Goal: Navigation & Orientation: Find specific page/section

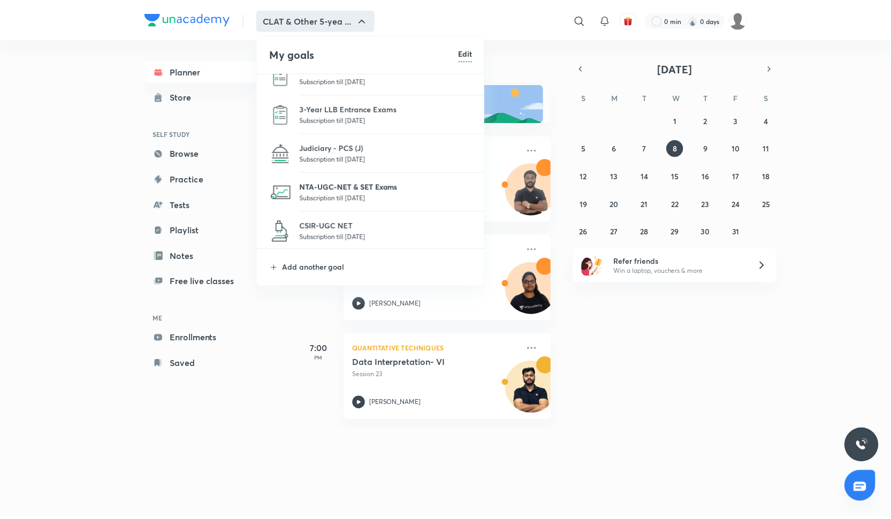
scroll to position [111, 0]
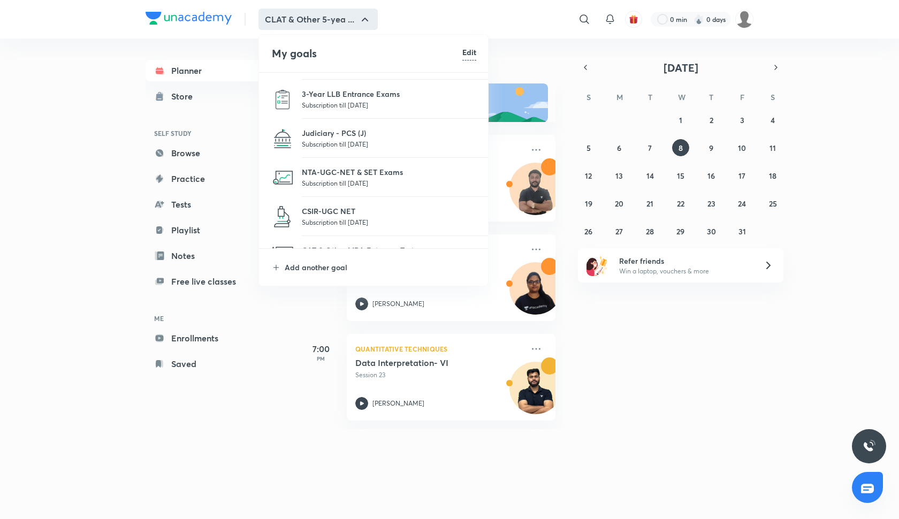
click at [329, 143] on p "Subscription till 2 Sep 2026" at bounding box center [389, 144] width 174 height 11
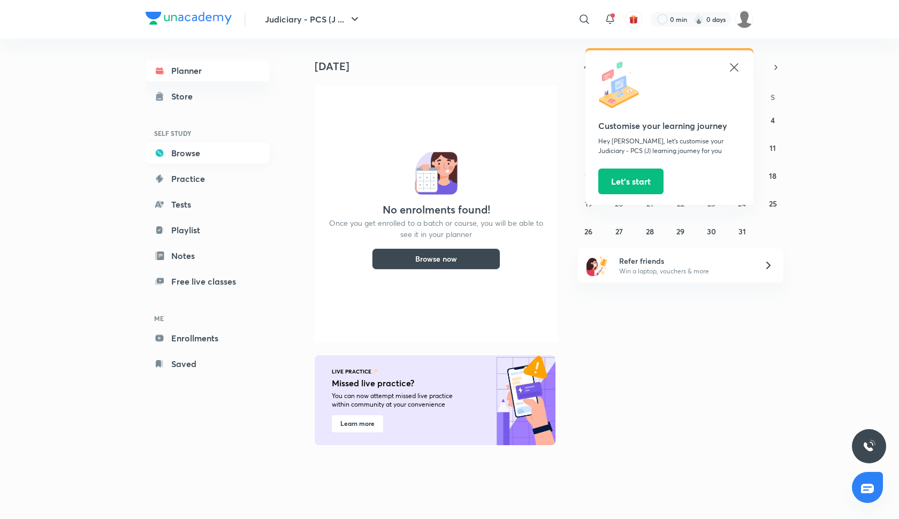
click at [201, 160] on link "Browse" at bounding box center [208, 152] width 124 height 21
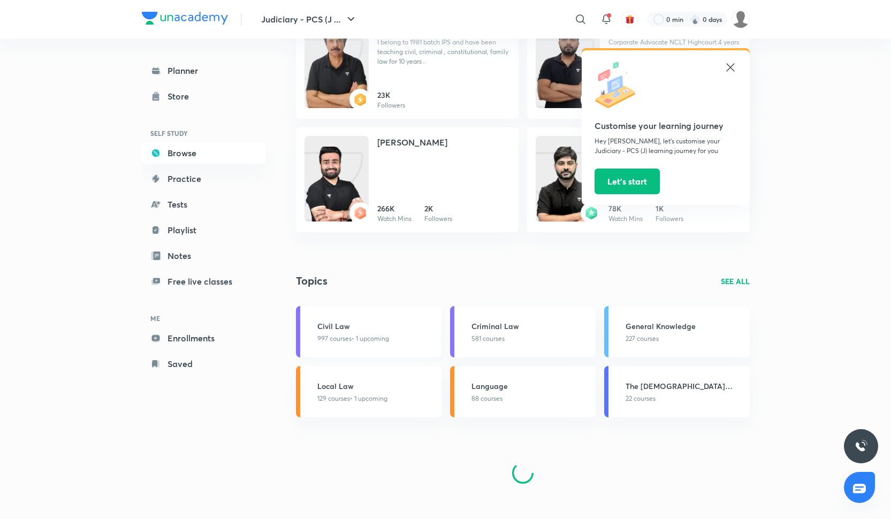
scroll to position [496, 0]
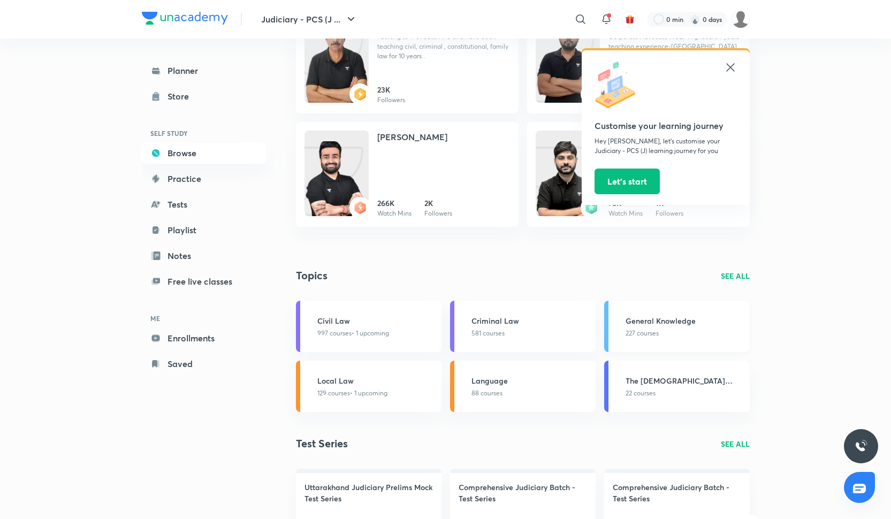
click at [657, 325] on h3 "General Knowledge" at bounding box center [684, 320] width 118 height 11
click at [657, 324] on h3 "General Knowledge" at bounding box center [684, 320] width 118 height 11
click at [734, 281] on p "SEE ALL" at bounding box center [735, 275] width 29 height 11
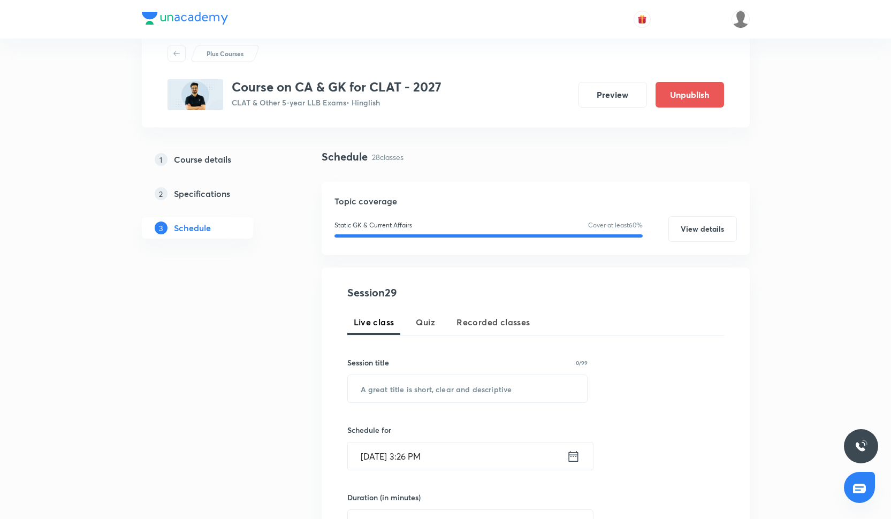
scroll to position [16, 0]
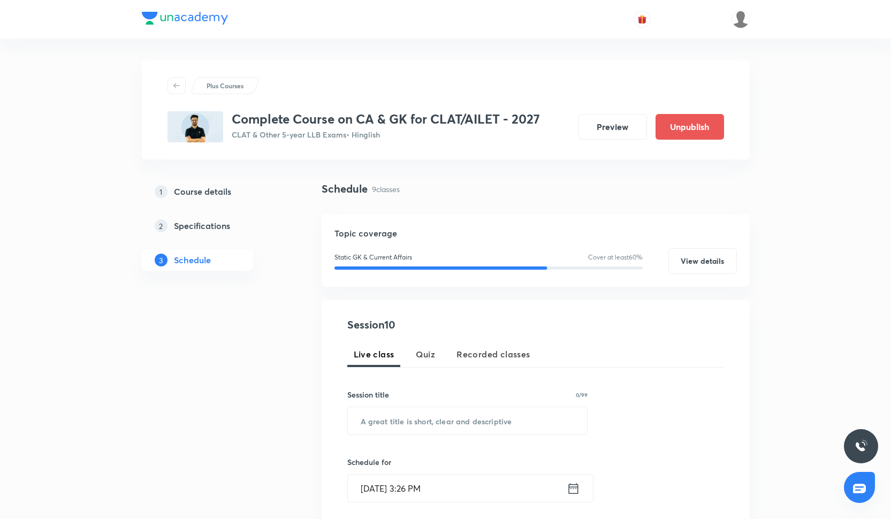
click at [602, 130] on button "Preview" at bounding box center [612, 127] width 68 height 26
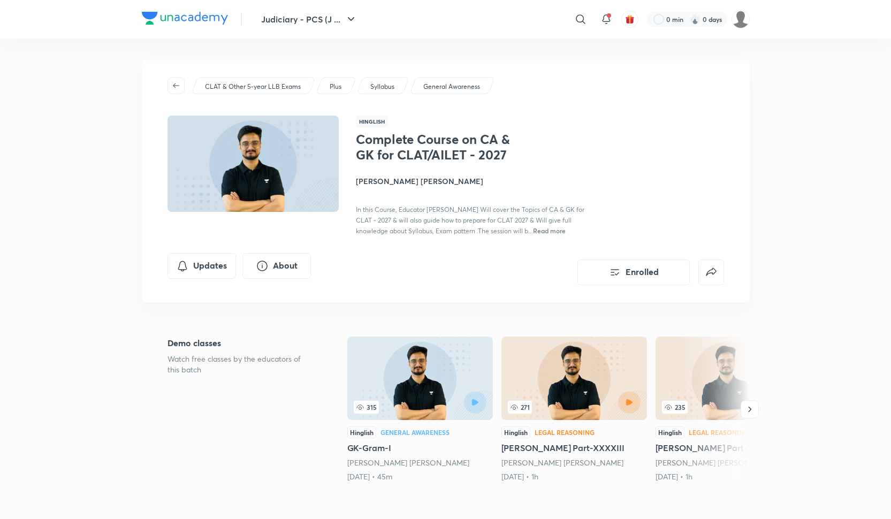
click at [505, 224] on div "In this Course, Educator Vijendra Singh Will cover the Topics of CA & GK for CL…" at bounding box center [476, 220] width 240 height 32
click at [533, 227] on span "Read more" at bounding box center [549, 230] width 33 height 9
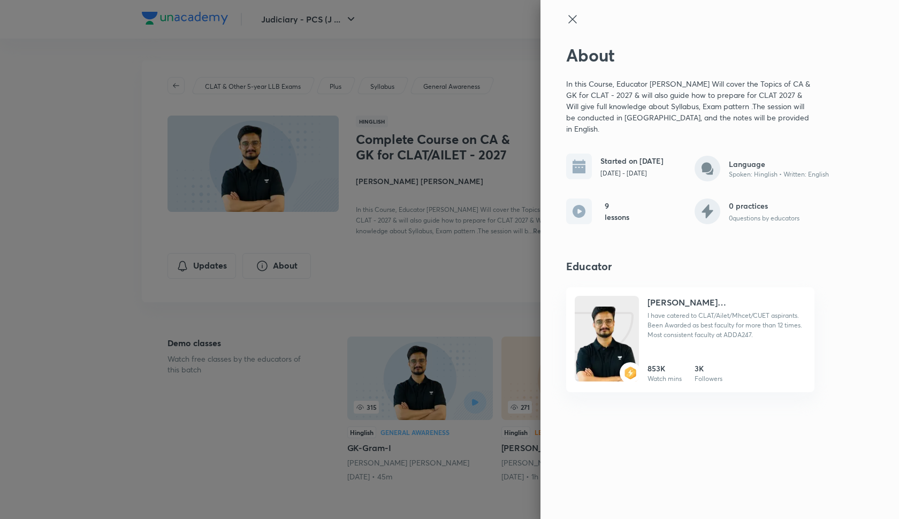
click at [567, 17] on icon at bounding box center [572, 19] width 13 height 13
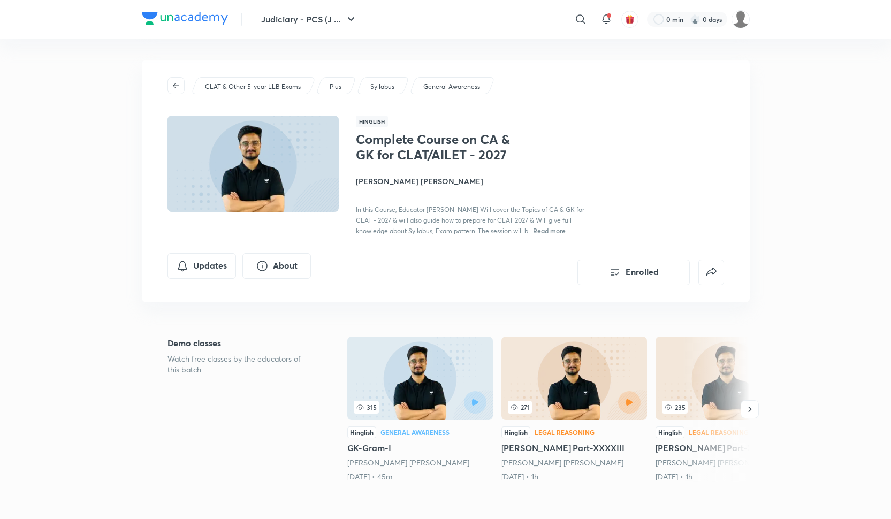
click at [209, 14] on img at bounding box center [185, 18] width 86 height 13
click at [209, 19] on img at bounding box center [185, 18] width 86 height 13
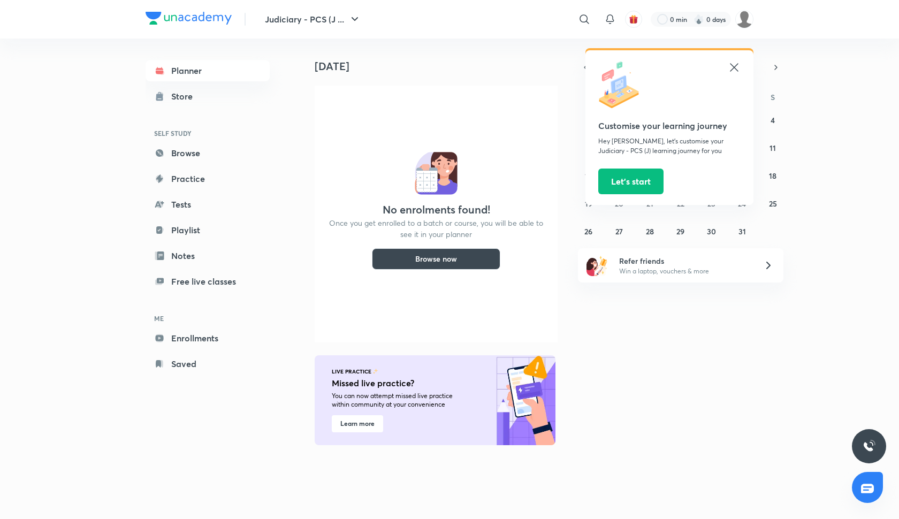
click at [737, 68] on icon at bounding box center [734, 67] width 13 height 13
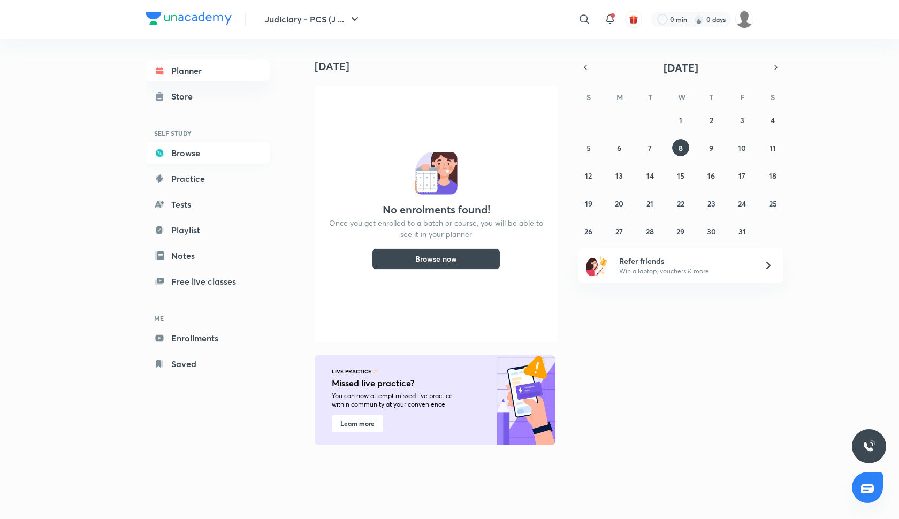
click at [210, 152] on link "Browse" at bounding box center [208, 152] width 124 height 21
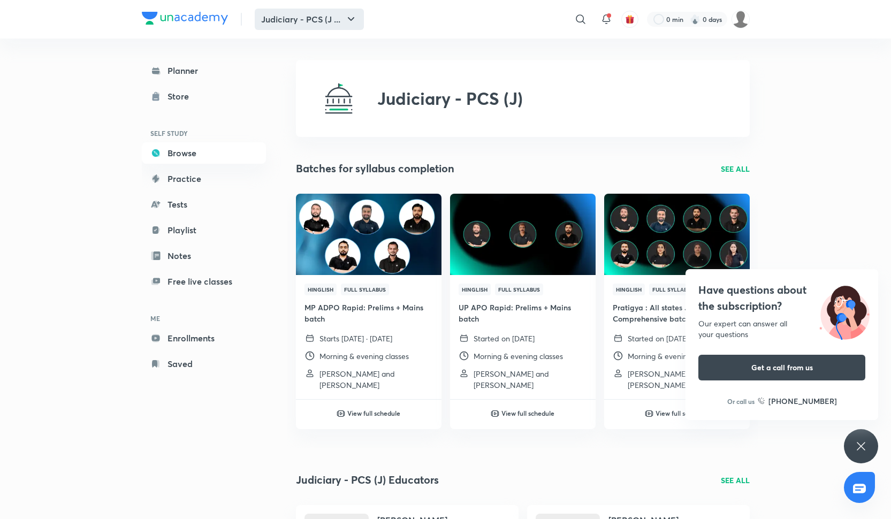
click at [330, 13] on button "Judiciary - PCS (J ..." at bounding box center [309, 19] width 109 height 21
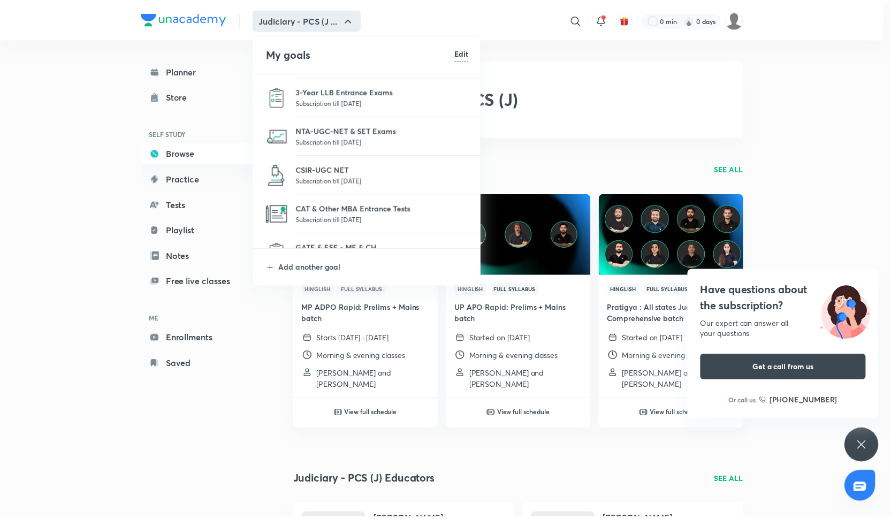
scroll to position [177, 0]
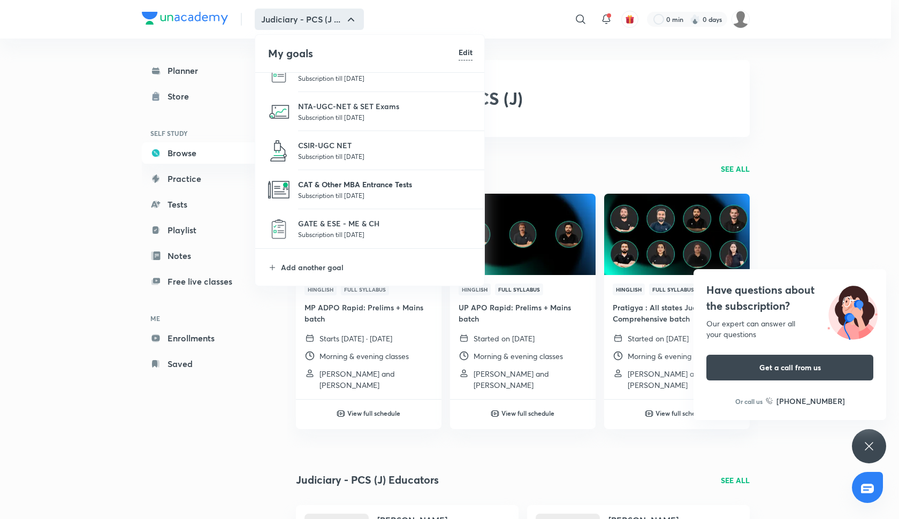
click at [351, 181] on p "CAT & Other MBA Entrance Tests" at bounding box center [385, 184] width 174 height 11
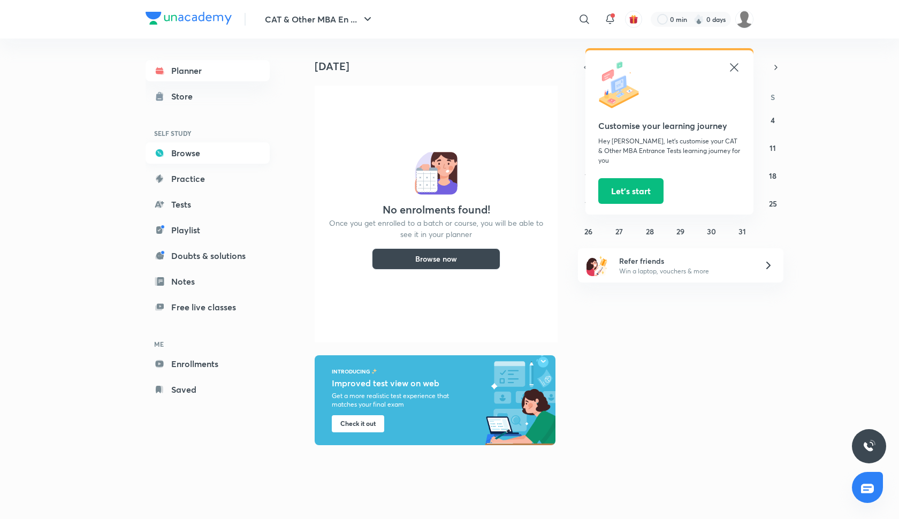
click at [190, 159] on link "Browse" at bounding box center [208, 152] width 124 height 21
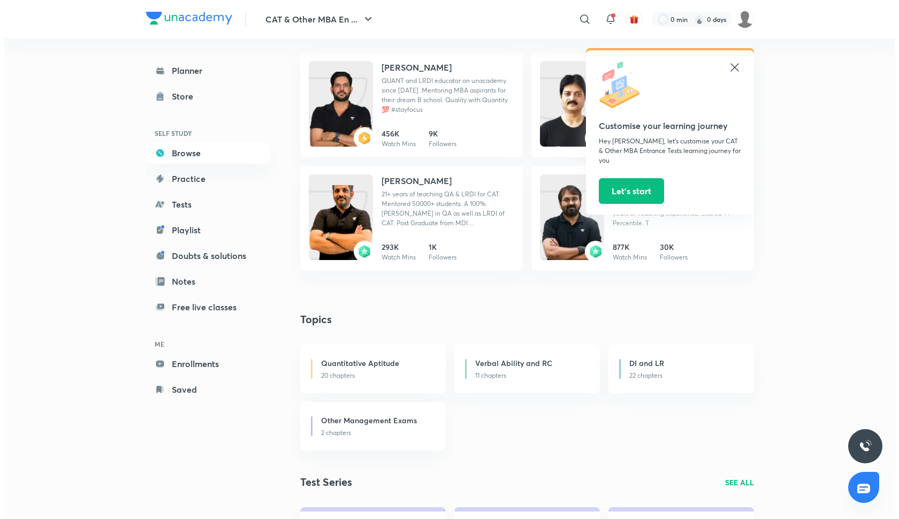
scroll to position [454, 0]
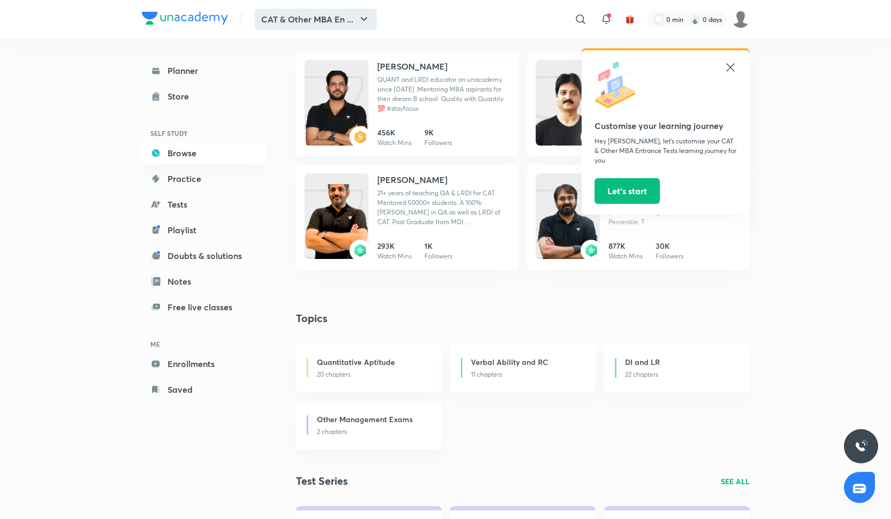
click at [297, 18] on button "CAT & Other MBA En ..." at bounding box center [316, 19] width 122 height 21
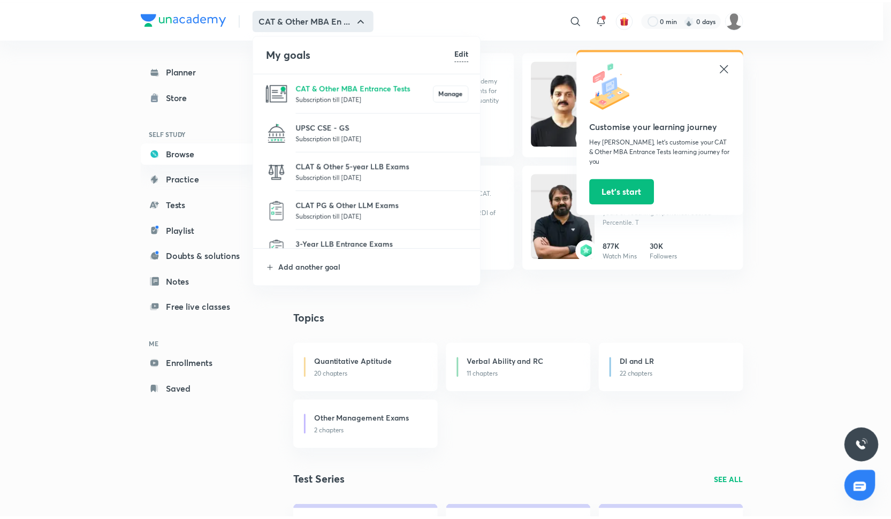
scroll to position [177, 0]
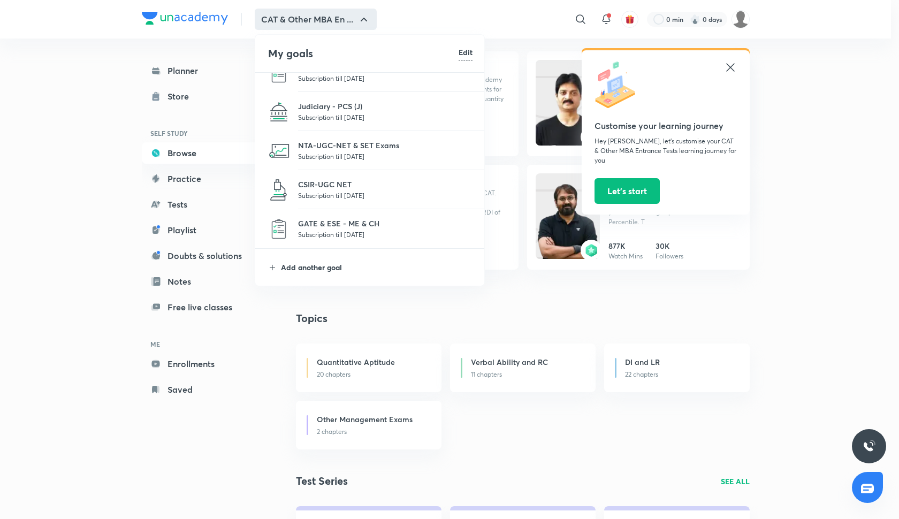
click at [309, 262] on p "Add another goal" at bounding box center [377, 267] width 192 height 11
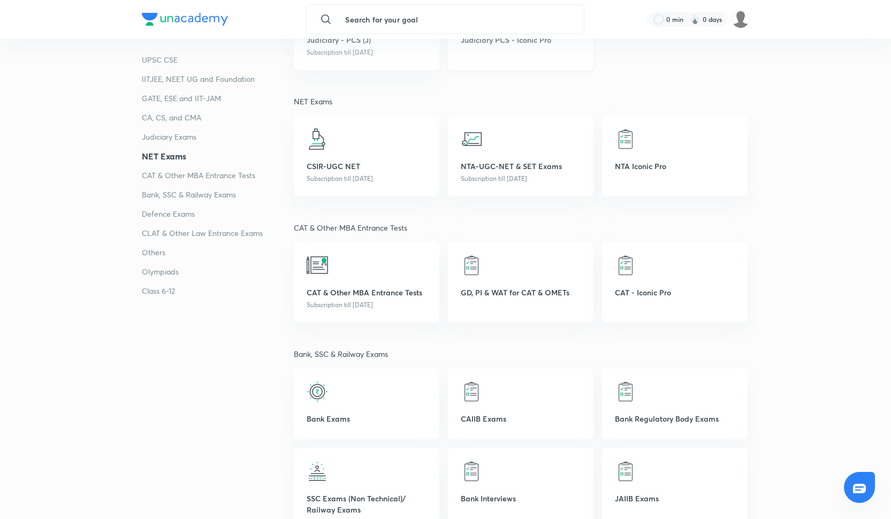
scroll to position [1565, 0]
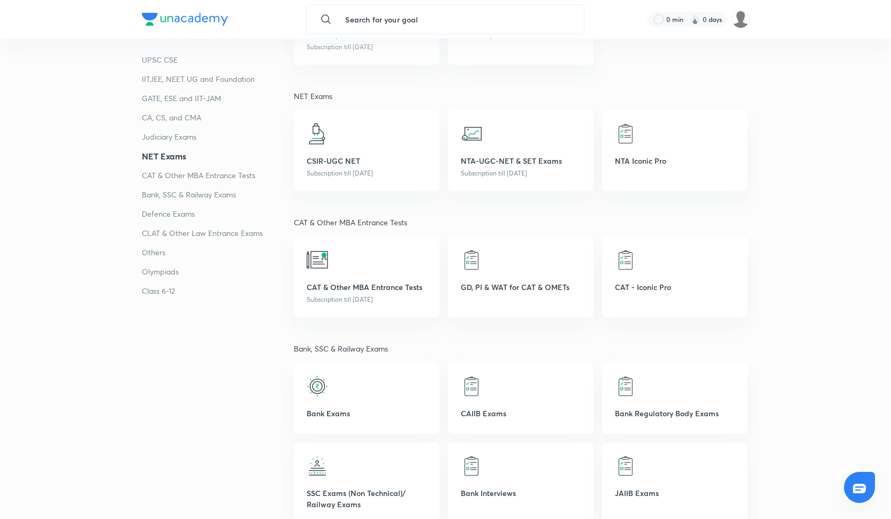
click at [190, 23] on img at bounding box center [185, 19] width 86 height 13
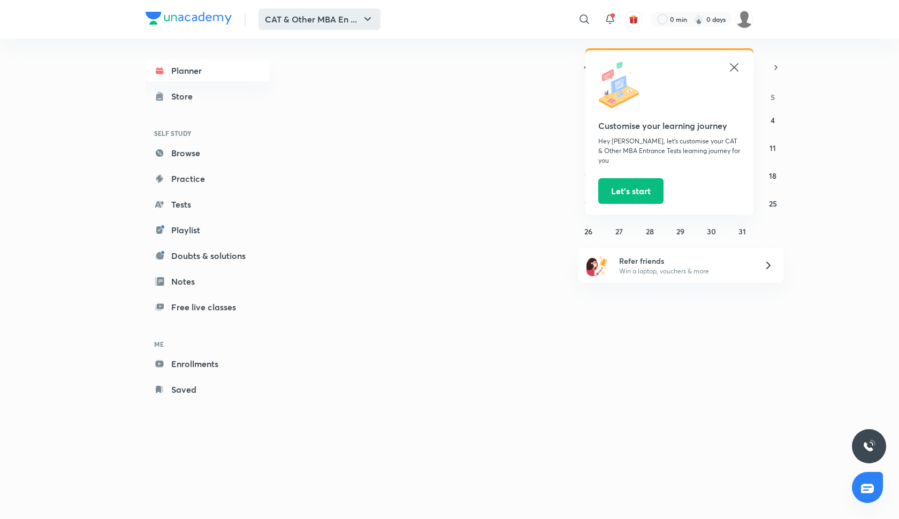
click at [299, 16] on button "CAT & Other MBA En ..." at bounding box center [319, 19] width 122 height 21
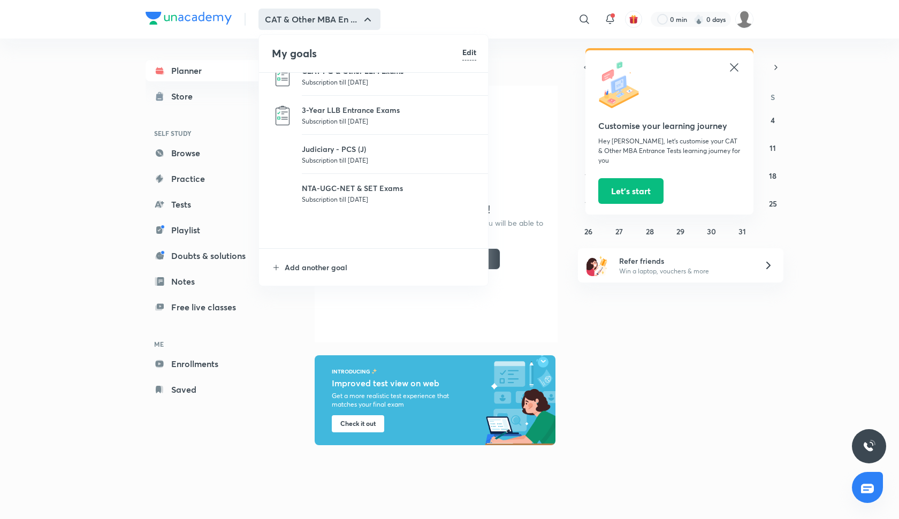
scroll to position [177, 0]
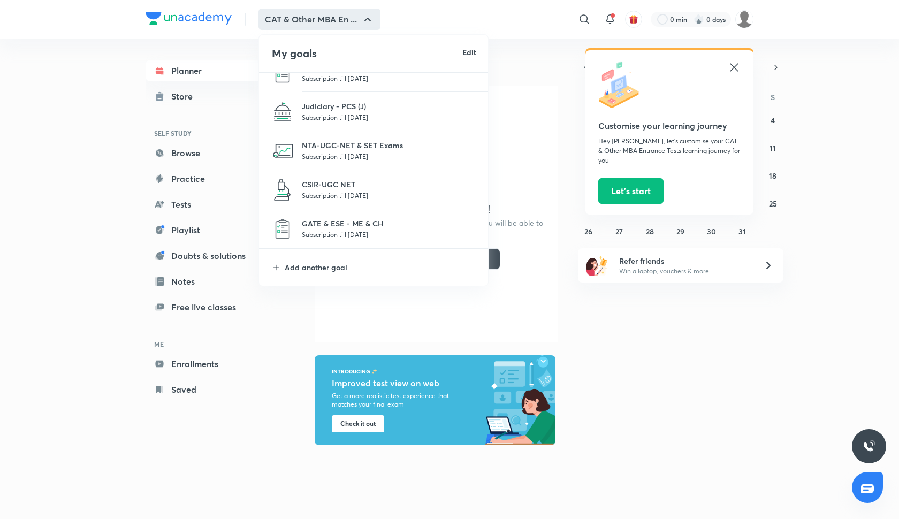
click at [338, 115] on p "Subscription till [DATE]" at bounding box center [389, 117] width 174 height 11
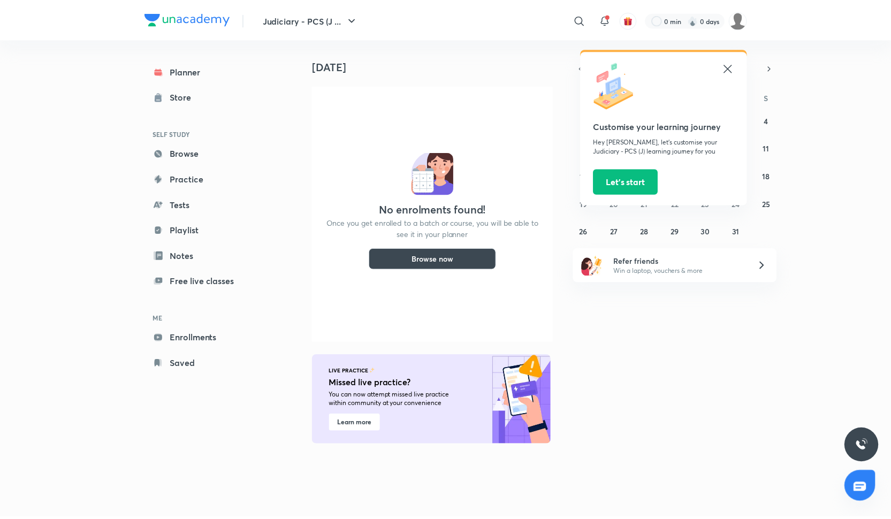
scroll to position [0, 1]
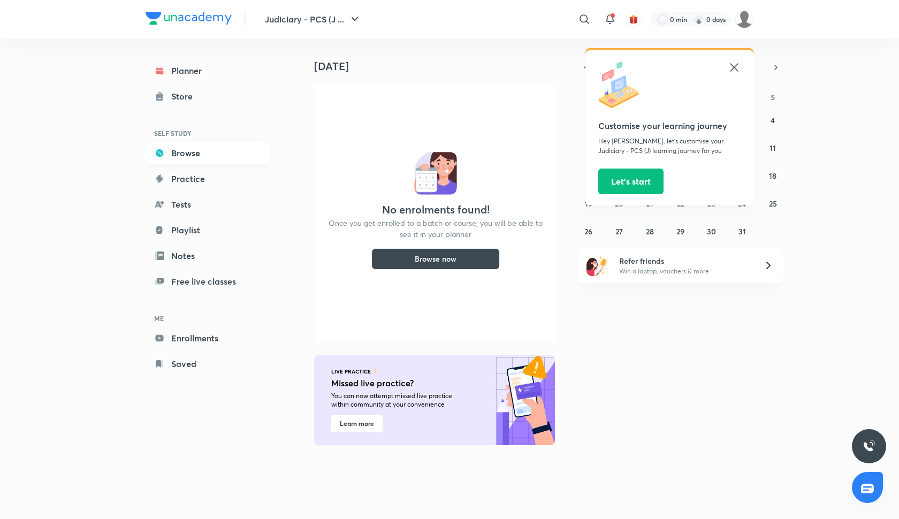
click at [187, 157] on link "Browse" at bounding box center [208, 152] width 124 height 21
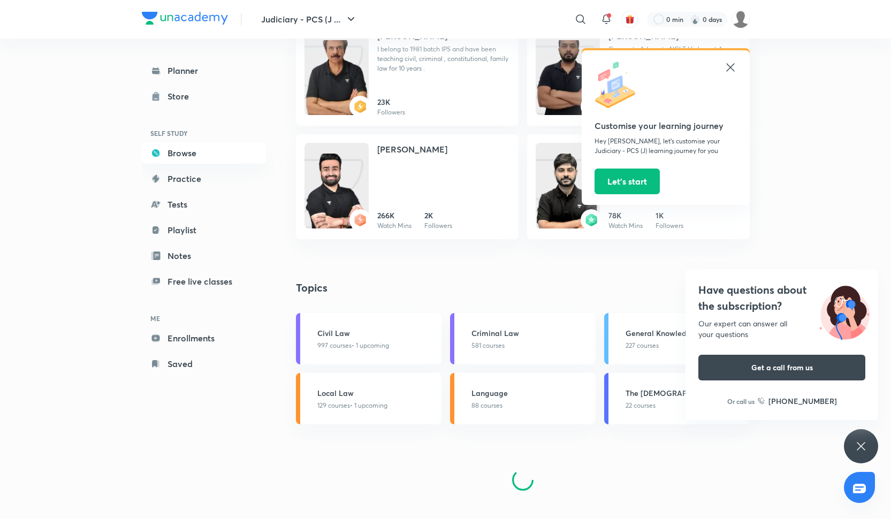
scroll to position [496, 0]
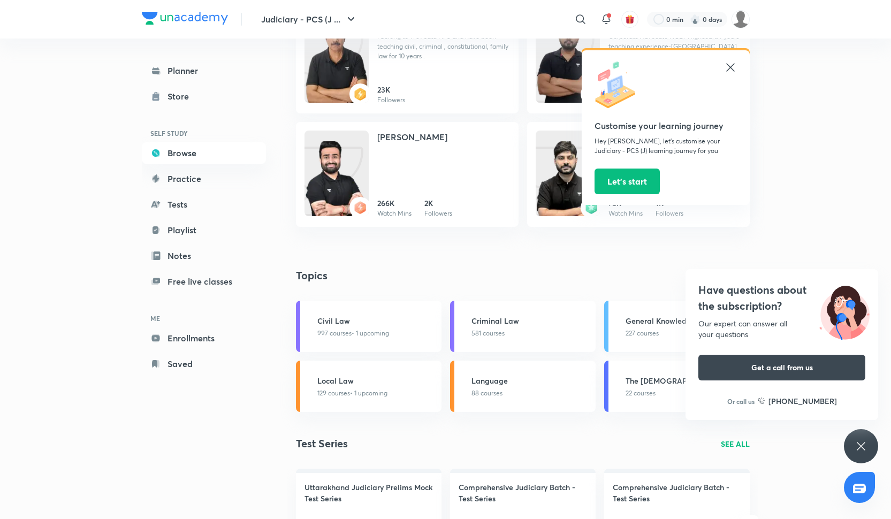
click at [641, 316] on h3 "General Knowledge" at bounding box center [684, 320] width 118 height 11
click at [642, 317] on h3 "General Knowledge" at bounding box center [684, 320] width 118 height 11
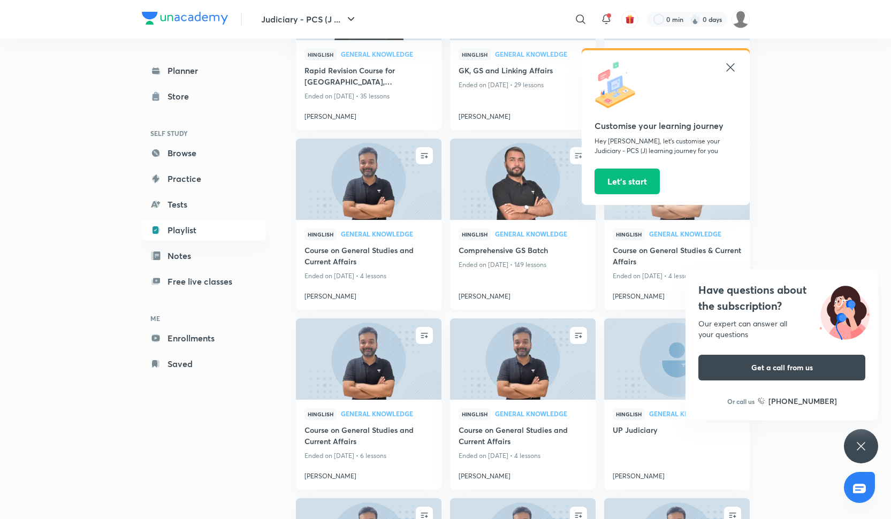
scroll to position [1213, 0]
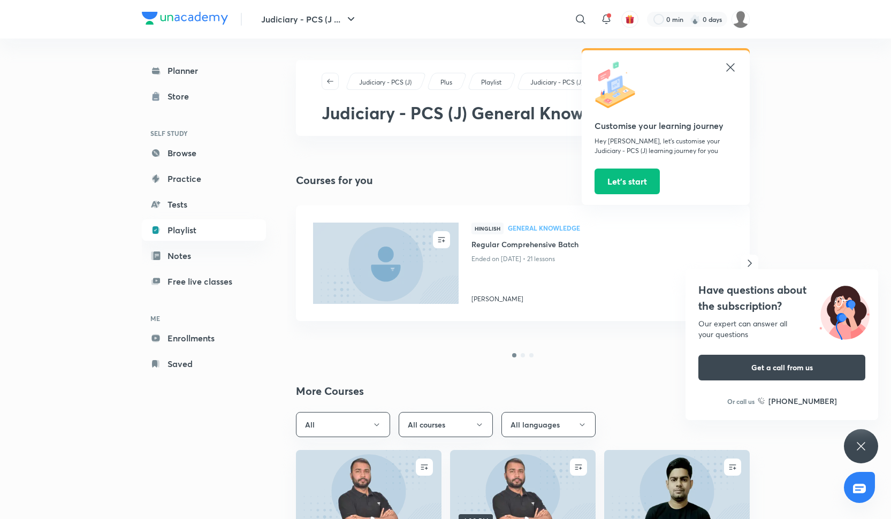
click at [722, 68] on div at bounding box center [665, 86] width 142 height 50
click at [287, 20] on button "Judiciary - PCS (J ..." at bounding box center [309, 19] width 109 height 21
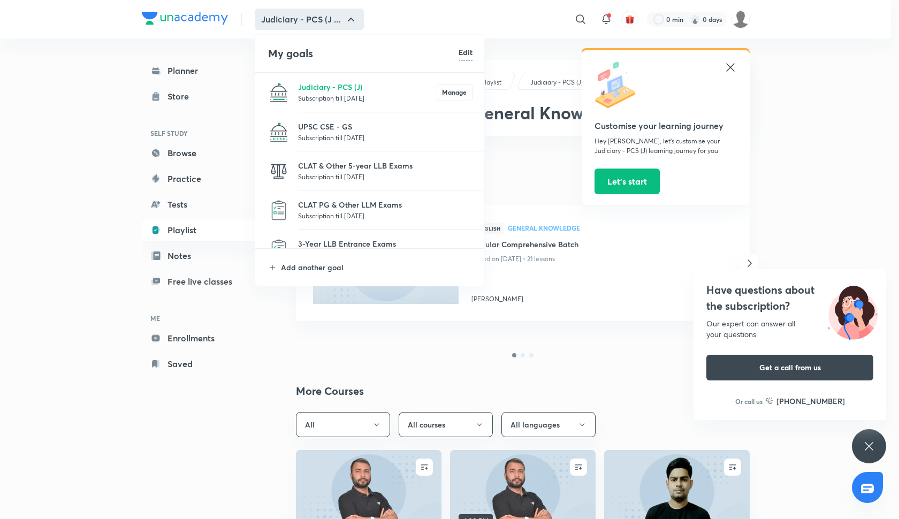
click at [343, 177] on p "Subscription till [DATE]" at bounding box center [385, 176] width 174 height 11
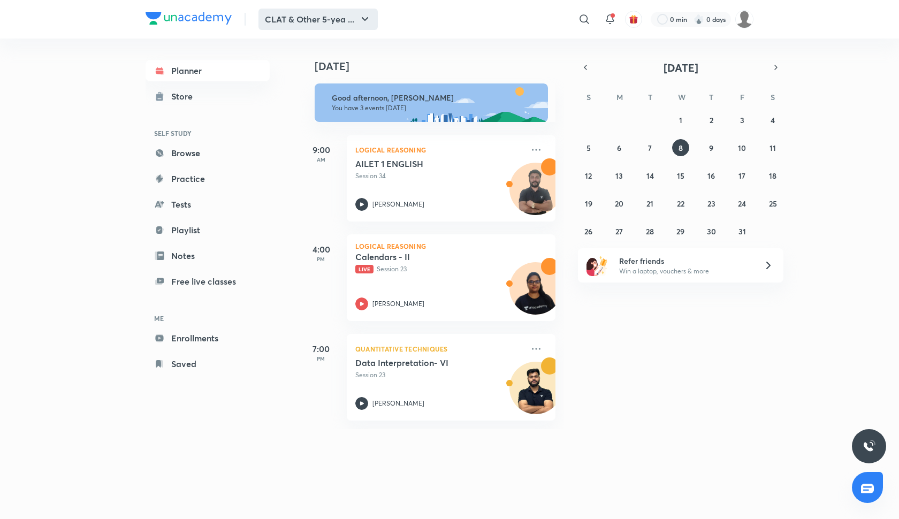
click at [280, 21] on button "CLAT & Other 5-yea ..." at bounding box center [317, 19] width 119 height 21
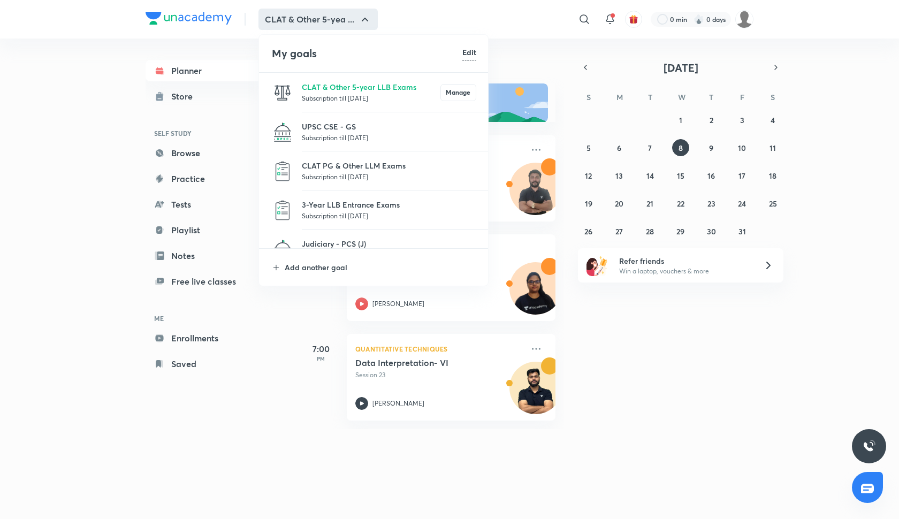
click at [280, 21] on div at bounding box center [449, 259] width 899 height 519
click at [280, 21] on div "My goals Edit CLAT & Other 5-year LLB Exams Subscription till [DATE] Manage UPS…" at bounding box center [449, 259] width 899 height 519
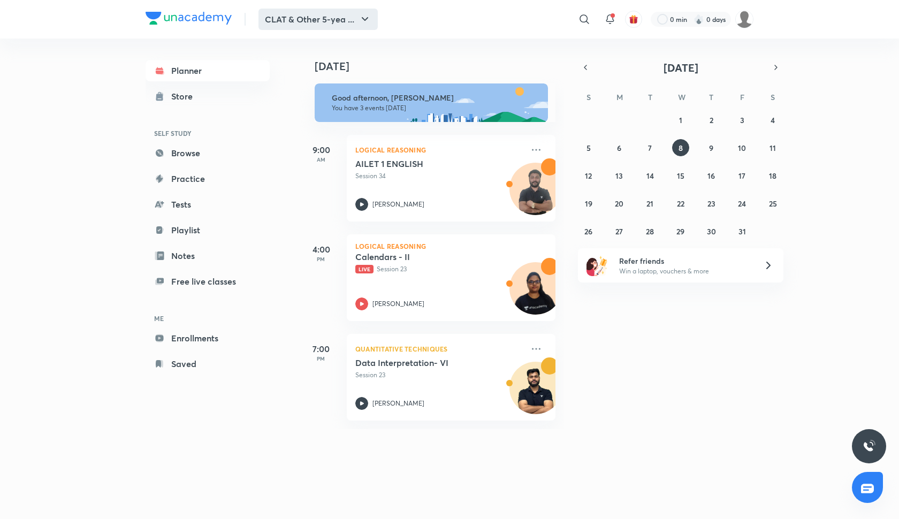
click at [281, 21] on button "CLAT & Other 5-yea ..." at bounding box center [317, 19] width 119 height 21
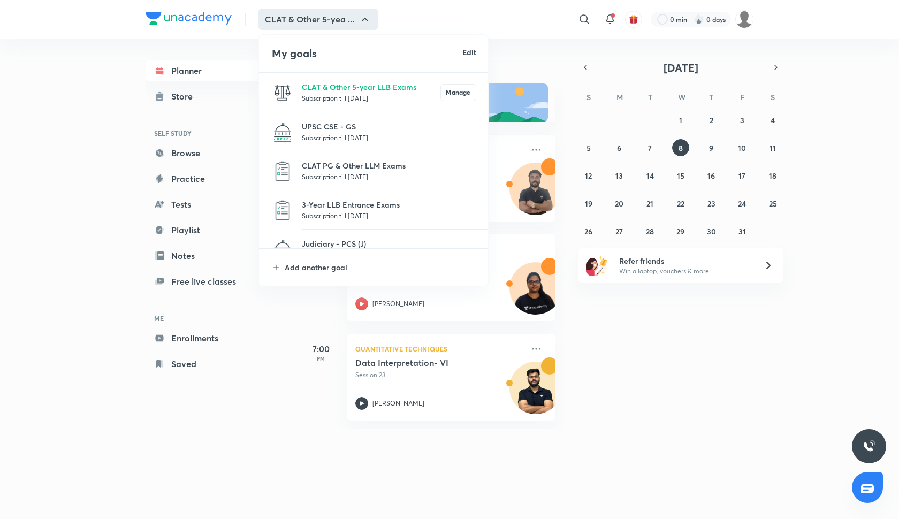
click at [281, 21] on div at bounding box center [449, 259] width 899 height 519
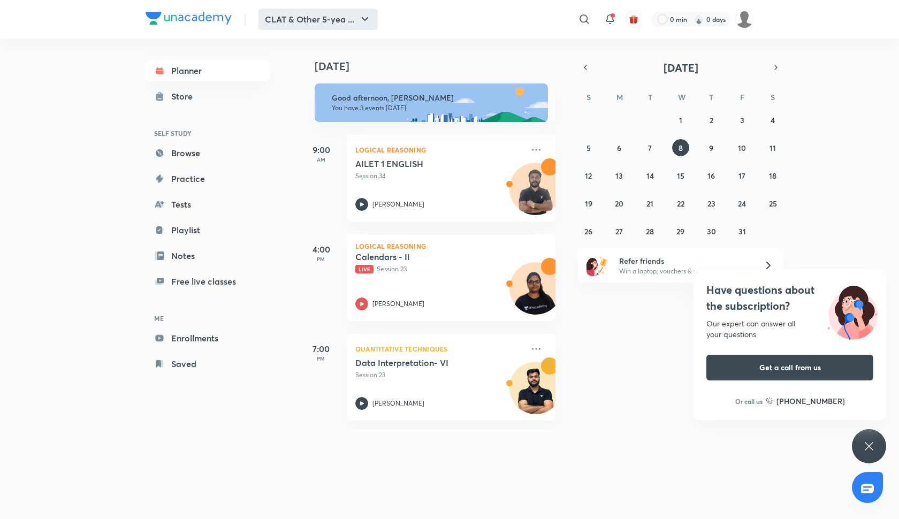
click at [355, 18] on button "CLAT & Other 5-yea ..." at bounding box center [317, 19] width 119 height 21
